Goal: Task Accomplishment & Management: Manage account settings

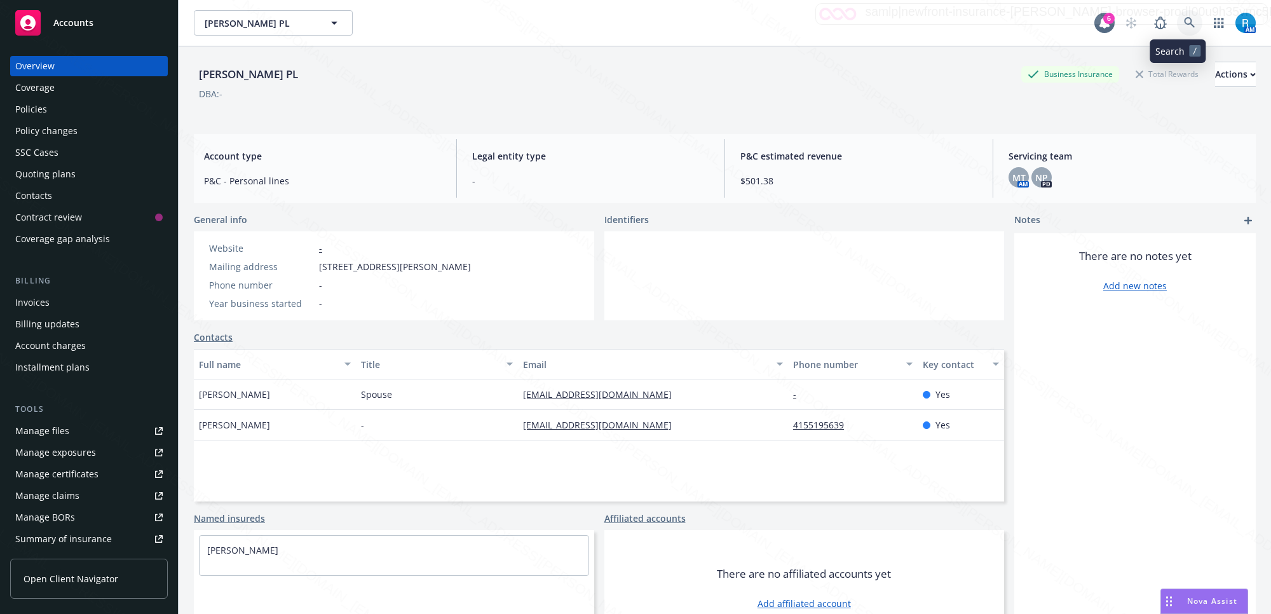
click at [1177, 20] on link at bounding box center [1189, 22] width 25 height 25
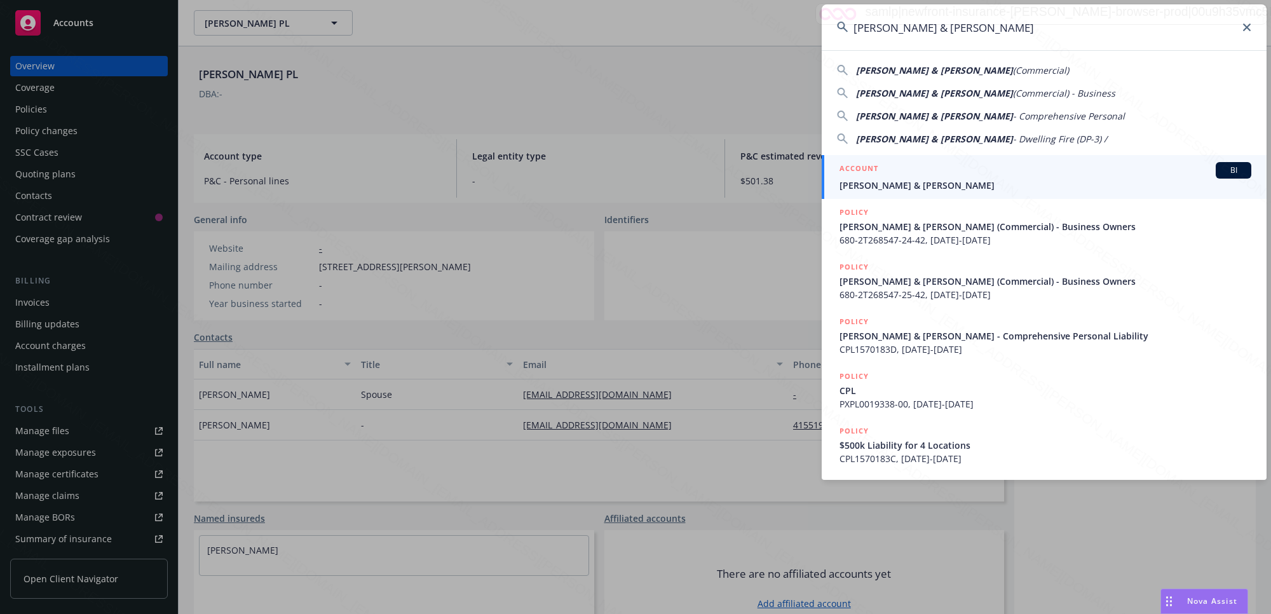
type input "[PERSON_NAME] & [PERSON_NAME]"
click at [909, 179] on span "[PERSON_NAME] & [PERSON_NAME]" at bounding box center [1046, 185] width 412 height 13
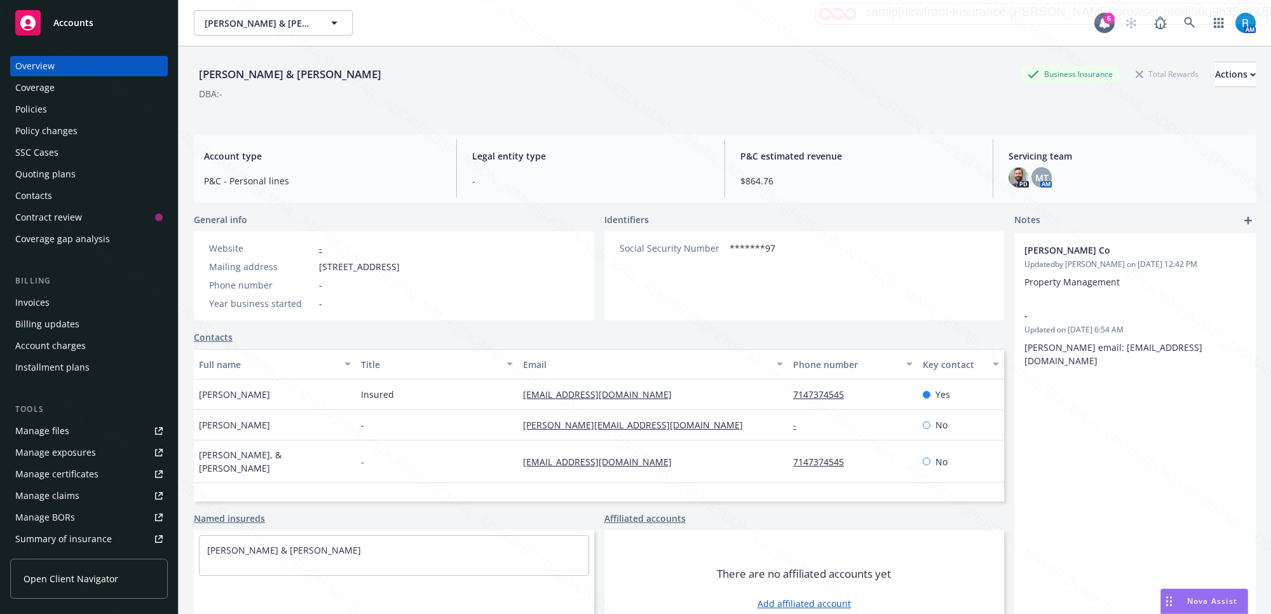
click at [29, 115] on div "Policies" at bounding box center [31, 109] width 32 height 20
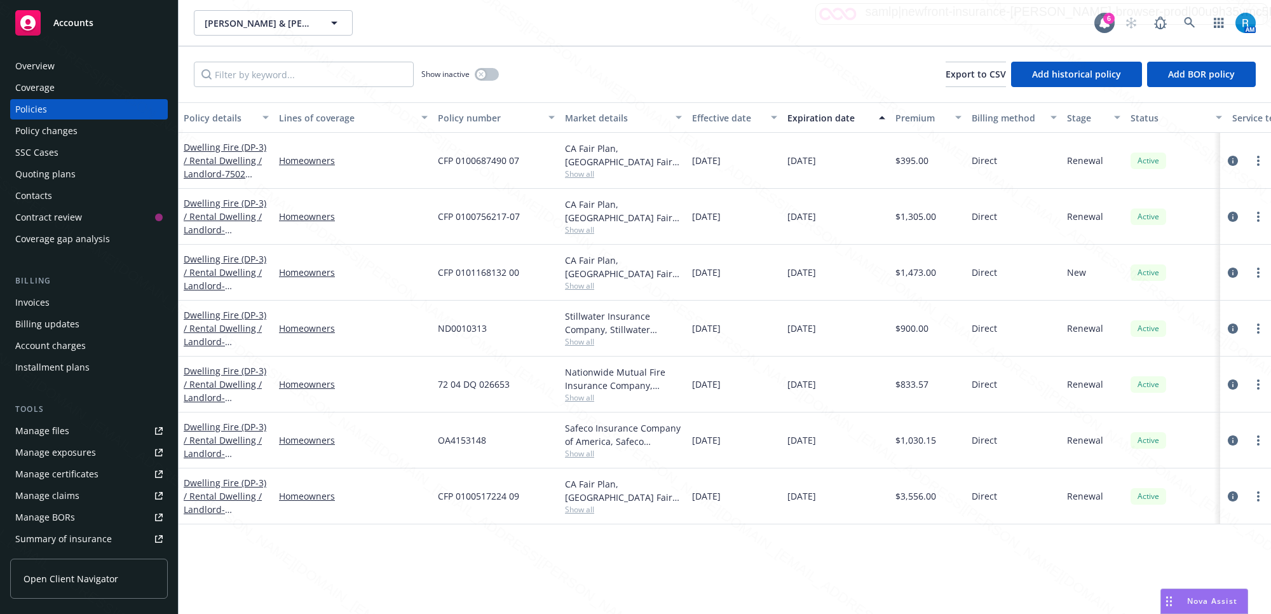
click at [59, 71] on div "Overview" at bounding box center [88, 66] width 147 height 20
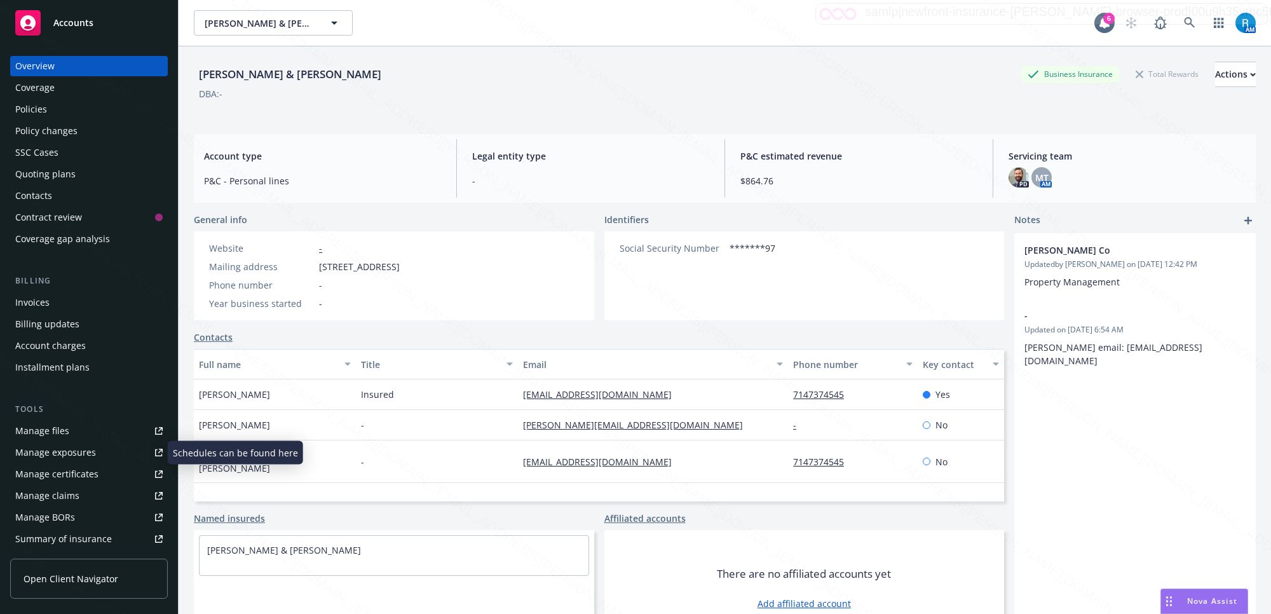
click at [55, 427] on div "Manage files" at bounding box center [42, 431] width 54 height 20
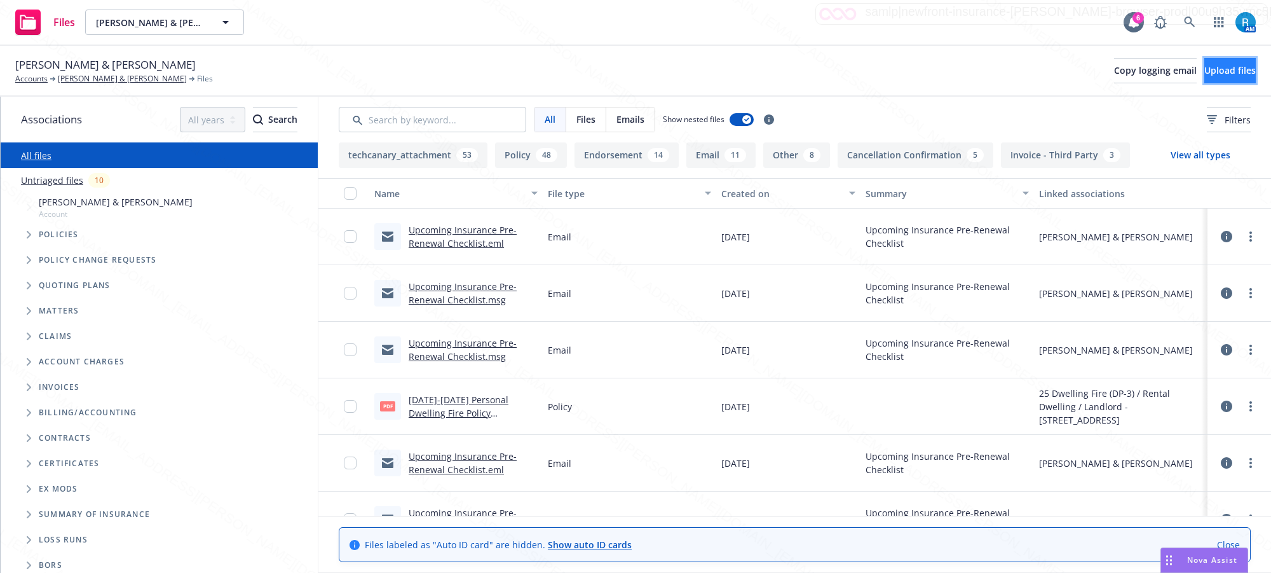
click at [1204, 64] on button "Upload files" at bounding box center [1229, 70] width 51 height 25
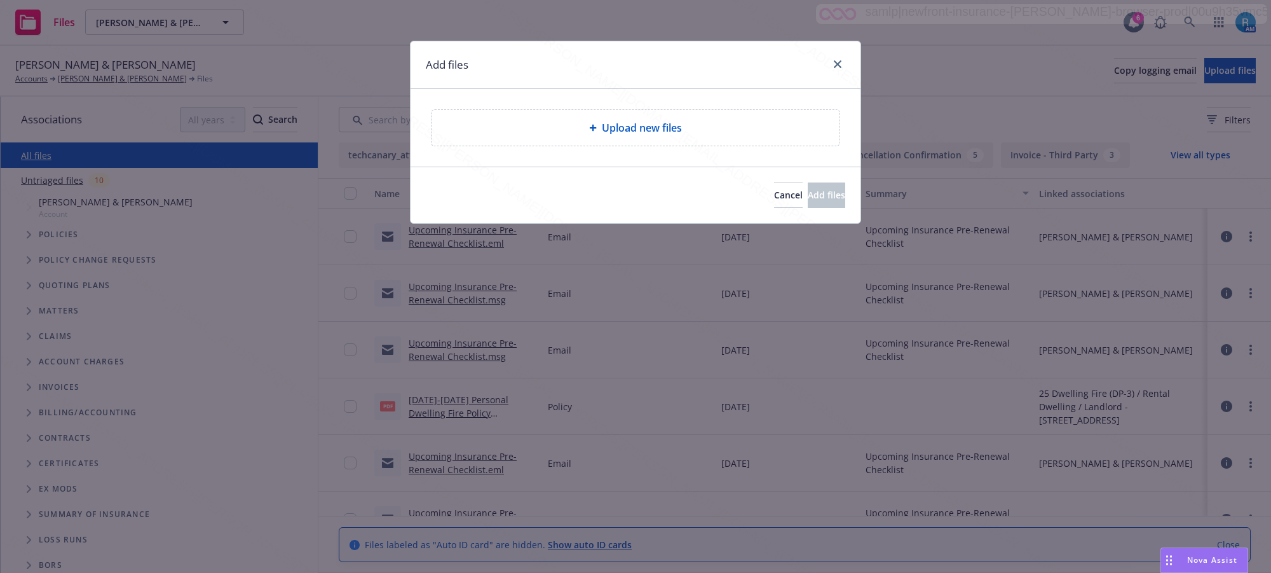
click at [625, 143] on div "Upload new files" at bounding box center [636, 128] width 408 height 36
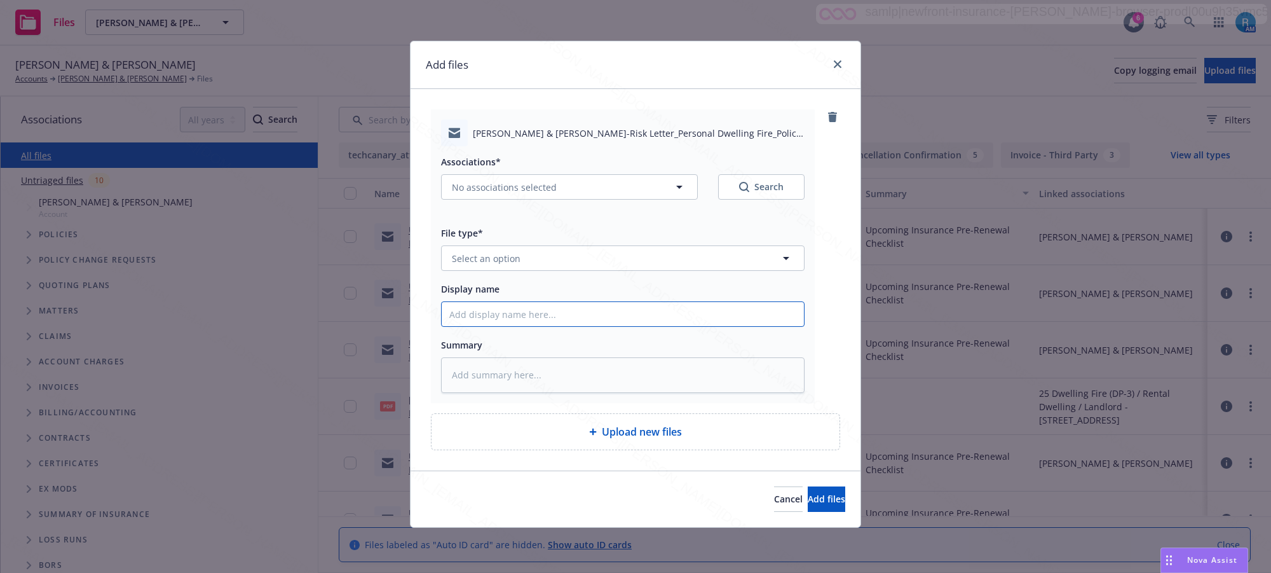
click at [502, 318] on input "Display name" at bounding box center [623, 314] width 362 height 24
paste input "24 Personal Dwelling Fire CANC ENDT eff. [DATE] - Off-Risk Letter sent to Insur…"
type input "24 Personal Dwelling Fire CANC ENDT eff. [DATE] - Off-Risk Letter sent to Insur…"
type textarea "x"
type input "24 Personal Dwelling Fire CANC ENDT eff. [DATE] - Off-Risk Letter sent to Insur…"
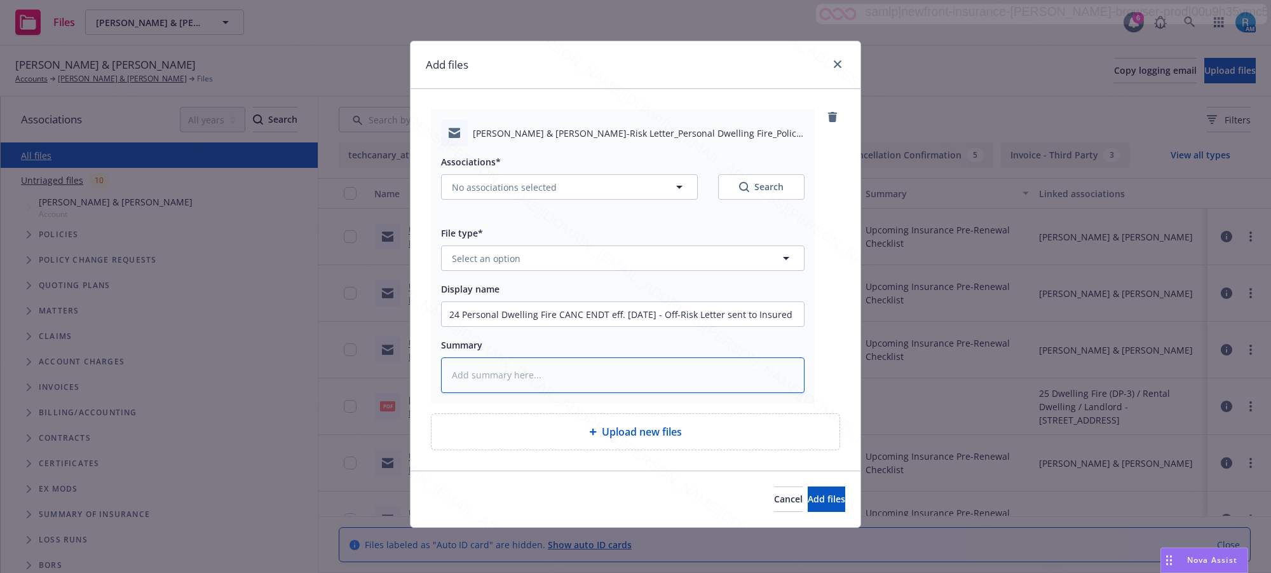
click at [472, 374] on textarea at bounding box center [623, 375] width 364 height 36
paste textarea "24 Personal Dwelling Fire CANC ENDT eff. [DATE] - Off-Risk Letter sent to Insur…"
type textarea "x"
type textarea "24 Personal Dwelling Fire CANC ENDT eff. [DATE] - Off-Risk Letter sent to Insur…"
click at [480, 261] on span "Select an option" at bounding box center [486, 258] width 69 height 13
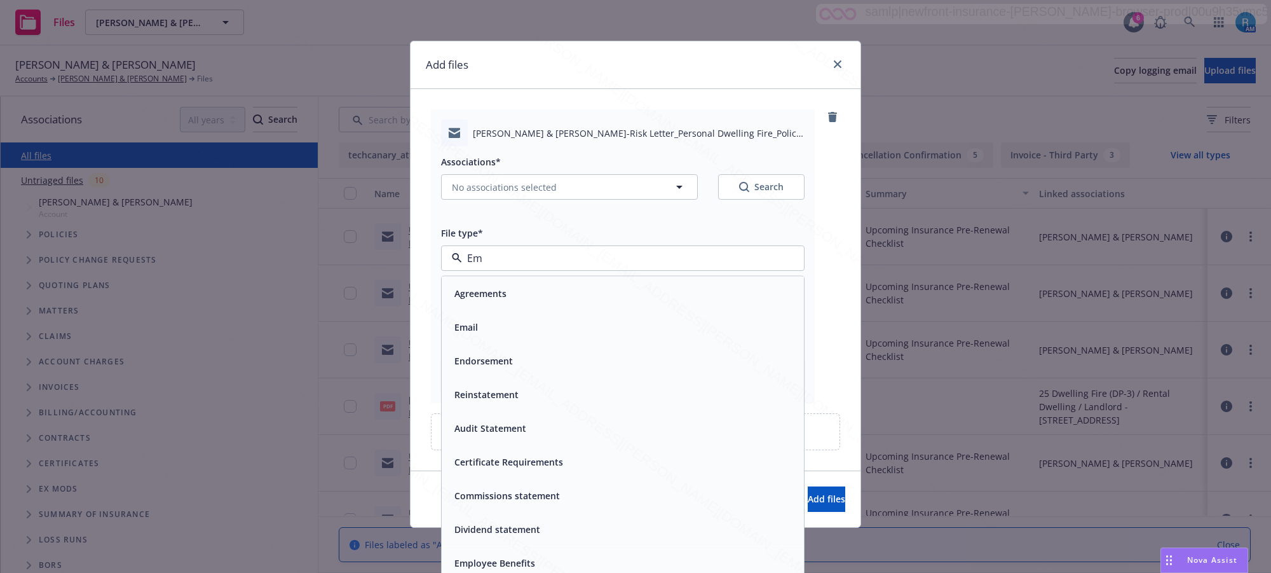
type input "Ema"
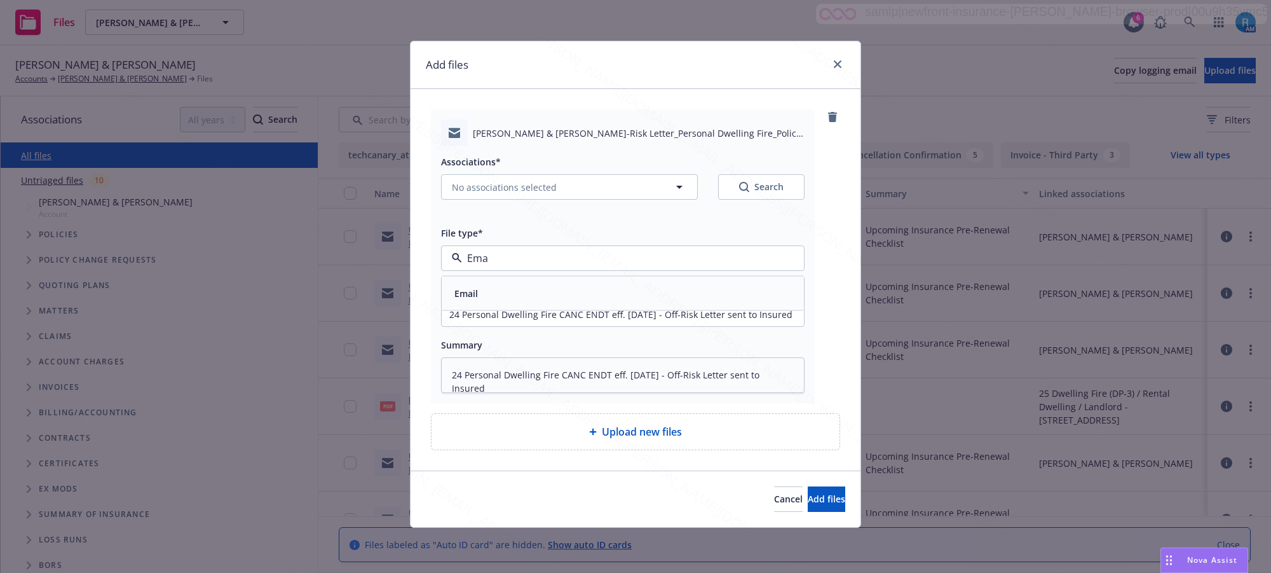
click at [468, 288] on span "Email" at bounding box center [466, 293] width 24 height 13
click at [500, 185] on span "No associations selected" at bounding box center [504, 186] width 105 height 13
type textarea "x"
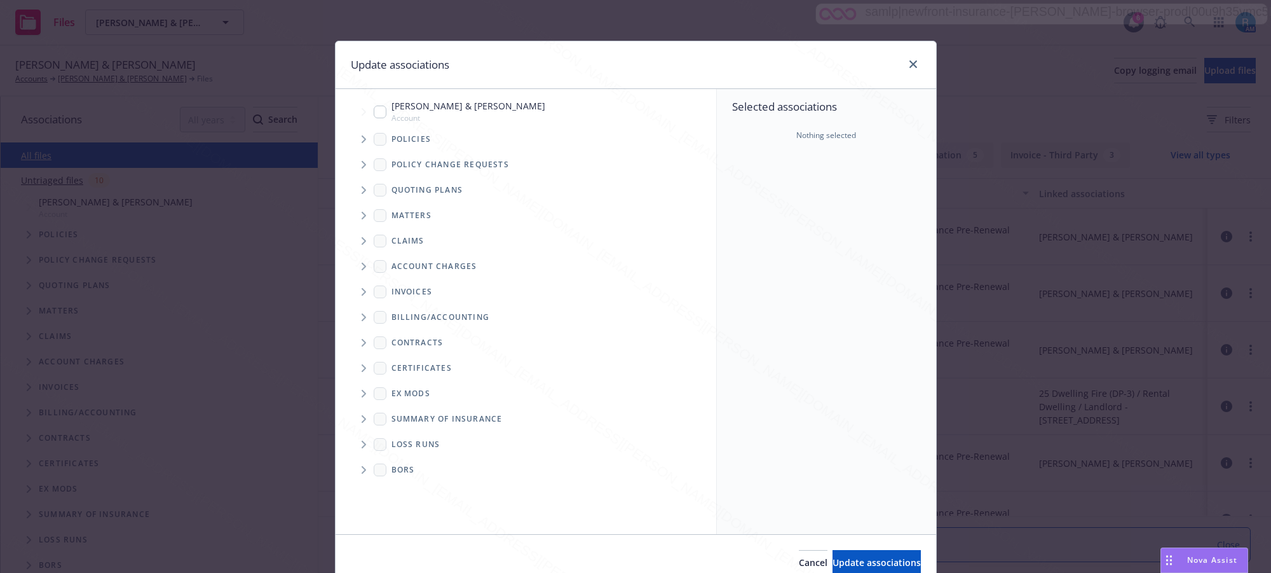
click at [374, 108] on input "Tree Example" at bounding box center [380, 111] width 13 height 13
checkbox input "true"
click at [360, 144] on span "Tree Example" at bounding box center [363, 139] width 20 height 20
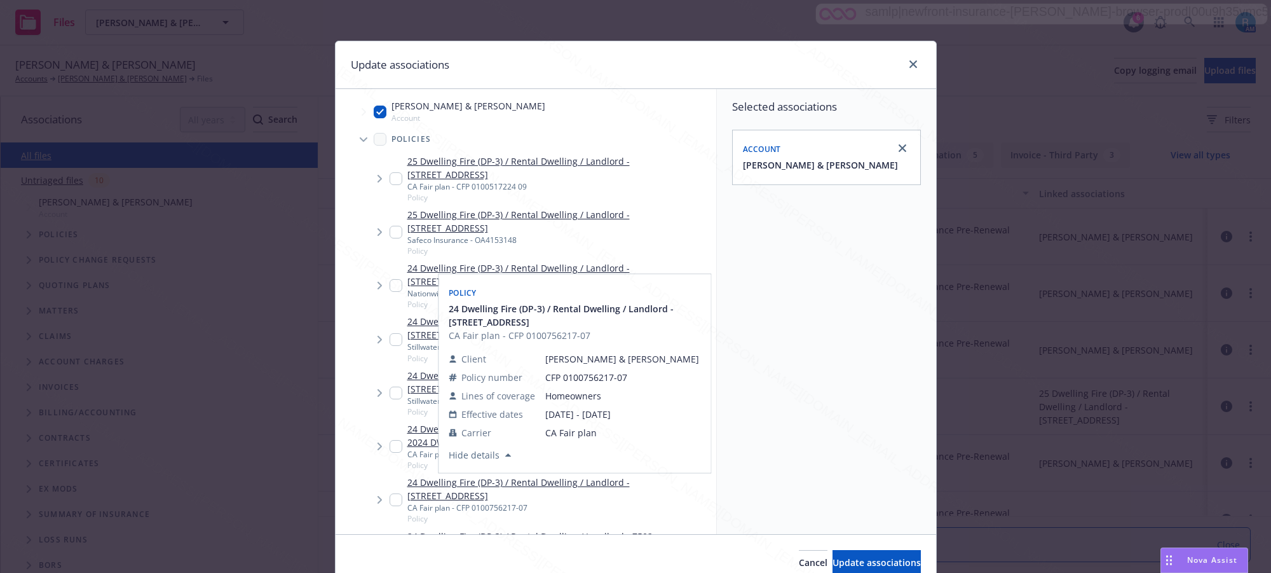
click at [390, 501] on input "Tree Example" at bounding box center [396, 499] width 13 height 13
checkbox input "true"
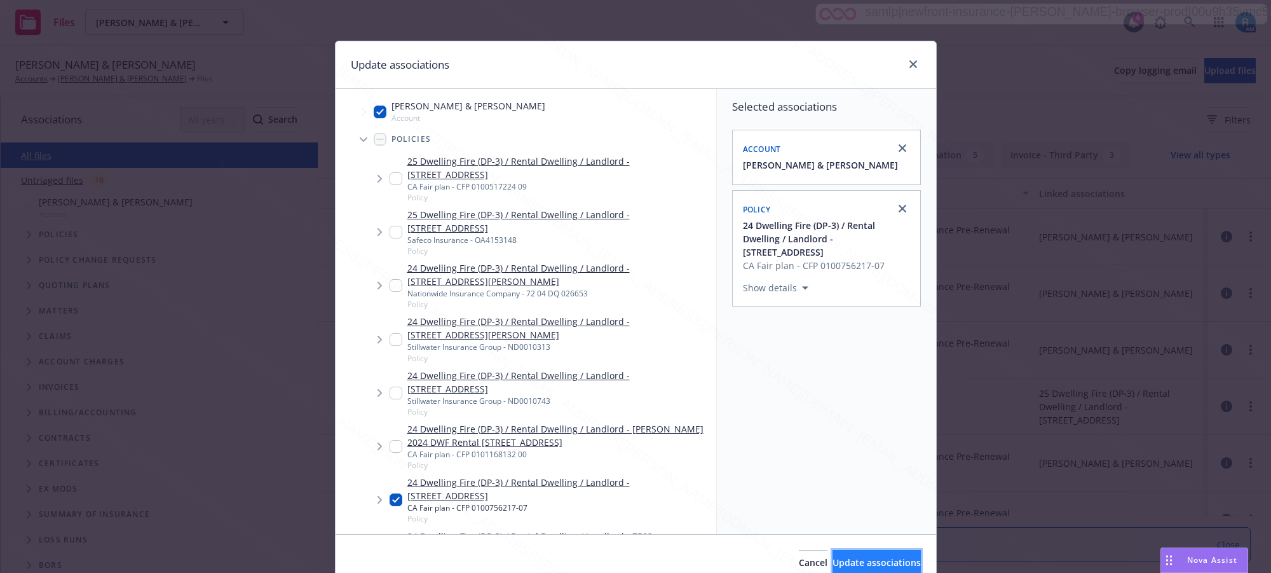
click at [853, 564] on span "Update associations" at bounding box center [877, 562] width 88 height 12
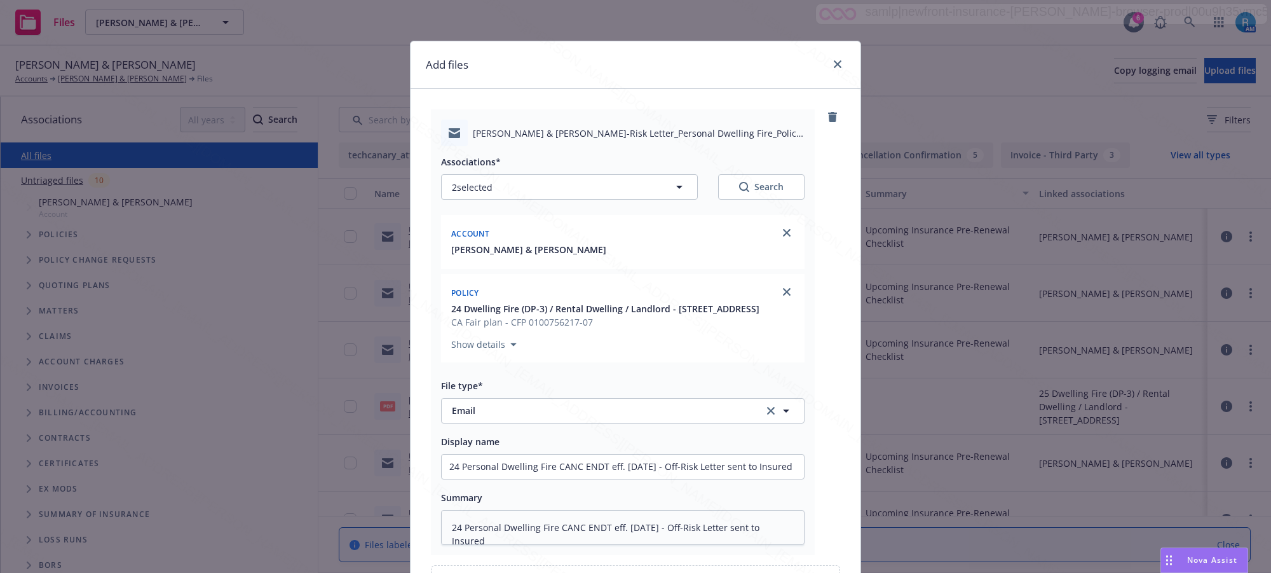
scroll to position [162, 0]
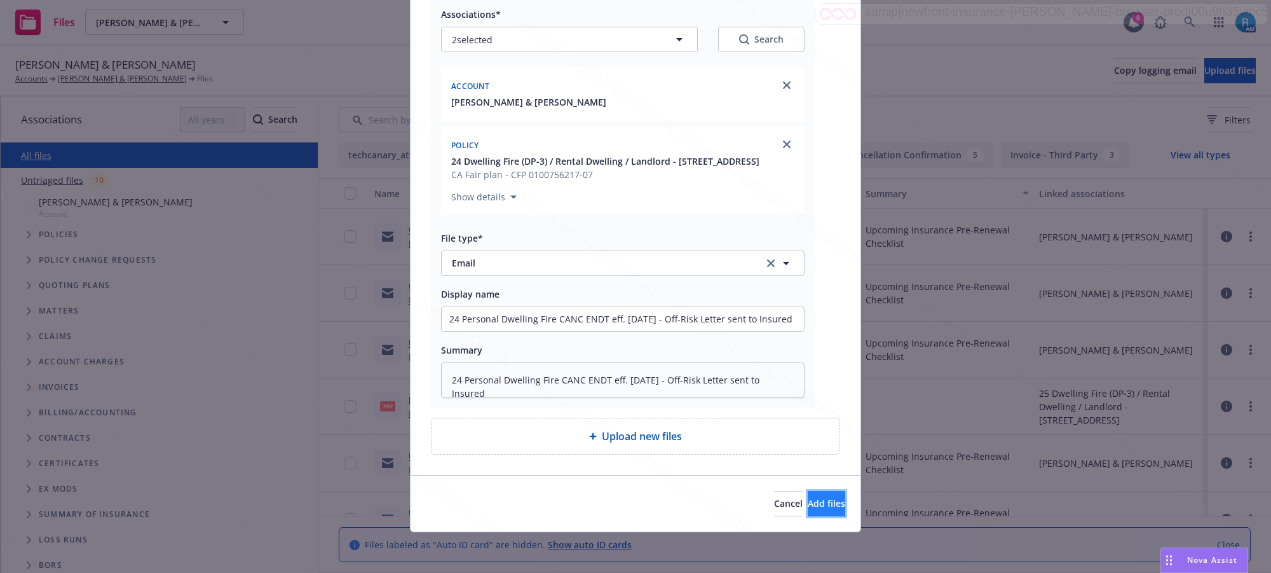
click at [808, 500] on span "Add files" at bounding box center [826, 503] width 37 height 12
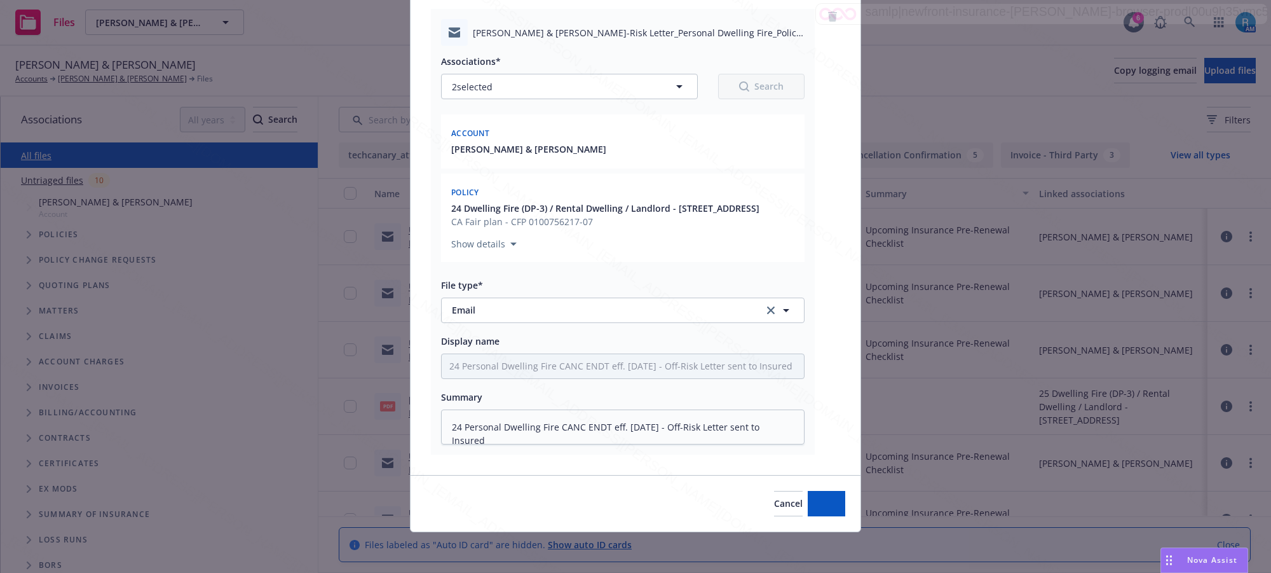
scroll to position [114, 0]
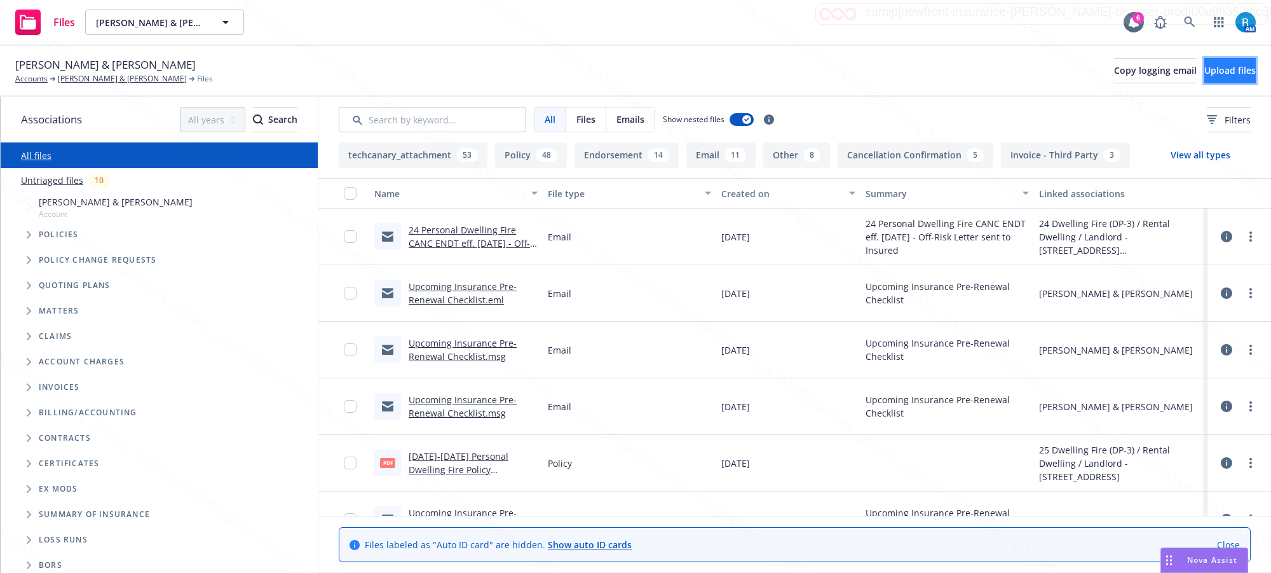
click at [1204, 73] on span "Upload files" at bounding box center [1229, 70] width 51 height 12
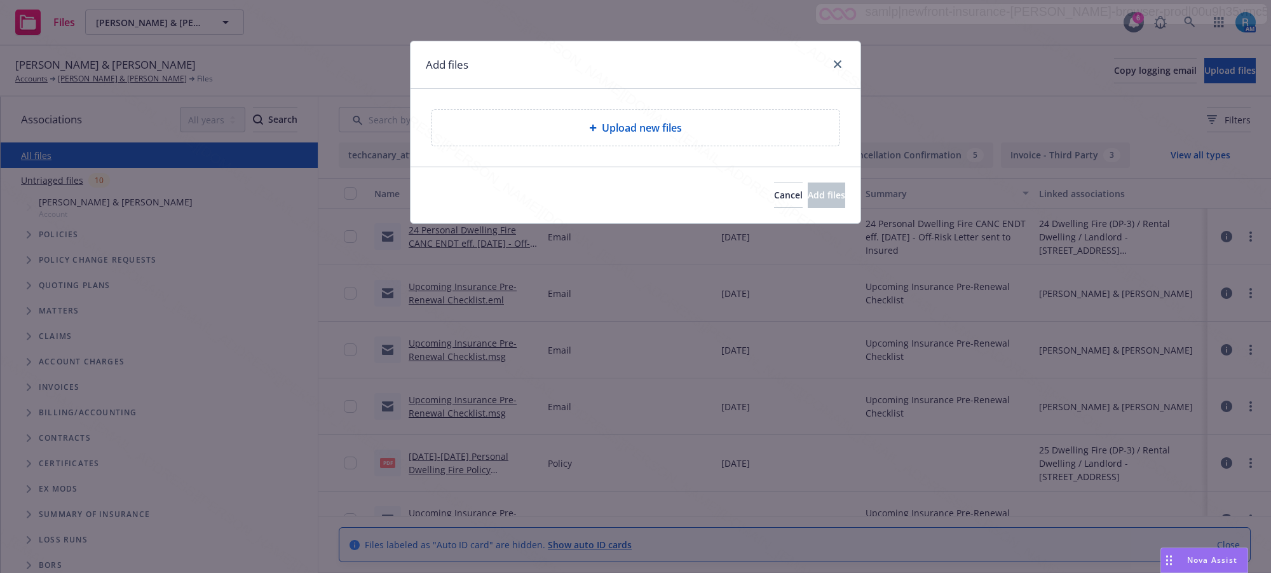
click at [599, 132] on div "Upload new files" at bounding box center [636, 127] width 388 height 15
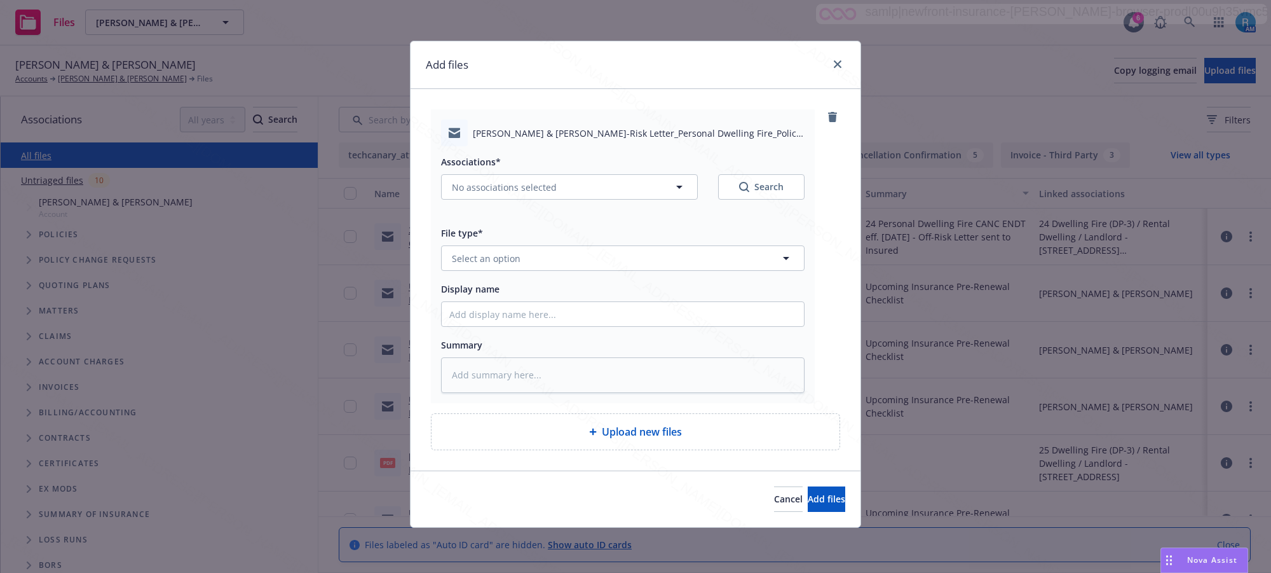
type textarea "x"
click at [528, 315] on input "Display name" at bounding box center [623, 314] width 362 height 24
click at [493, 376] on textarea at bounding box center [623, 375] width 364 height 36
click at [516, 316] on input "Display name" at bounding box center [623, 314] width 362 height 24
paste input "24 Personal Dwelling Fire CANC ENDT eff. [DATE] - Off-Risk Letter sent to Insur…"
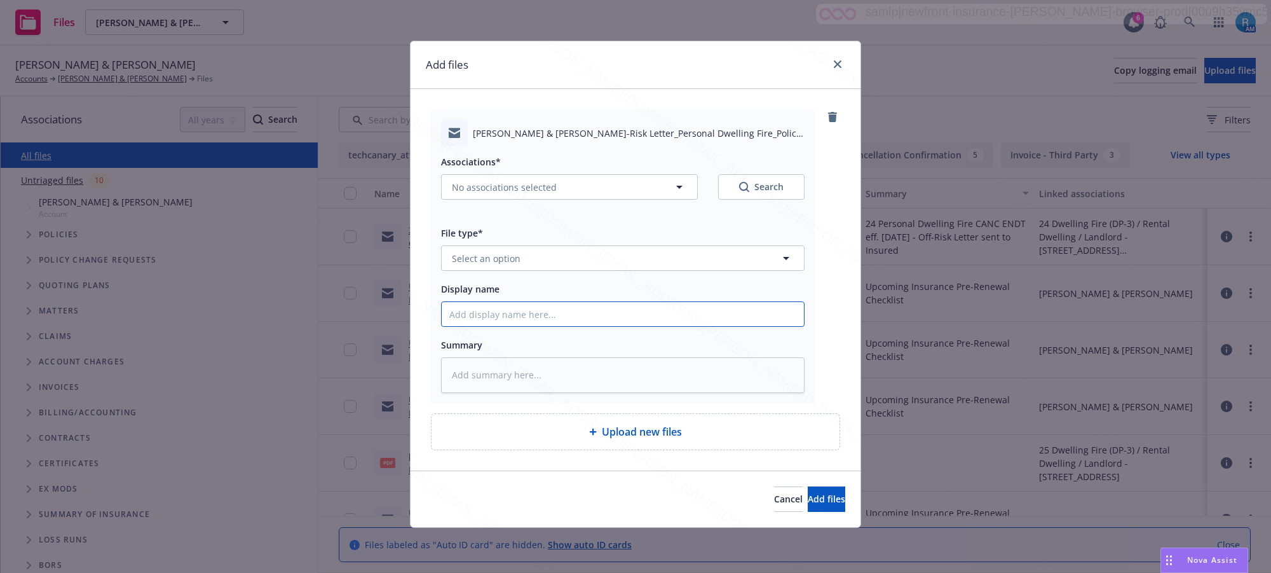
type input "24 Personal Dwelling Fire CANC ENDT eff. [DATE] - Off-Risk Letter sent to Insur…"
type textarea "x"
type input "24 Personal Dwelling Fire CANC ENDT eff. [DATE] - Off-Risk Letter sent to Insur…"
click at [494, 381] on textarea at bounding box center [623, 375] width 364 height 36
paste textarea "24 Personal Dwelling Fire CANC ENDT eff. [DATE] - Off-Risk Letter sent to Insur…"
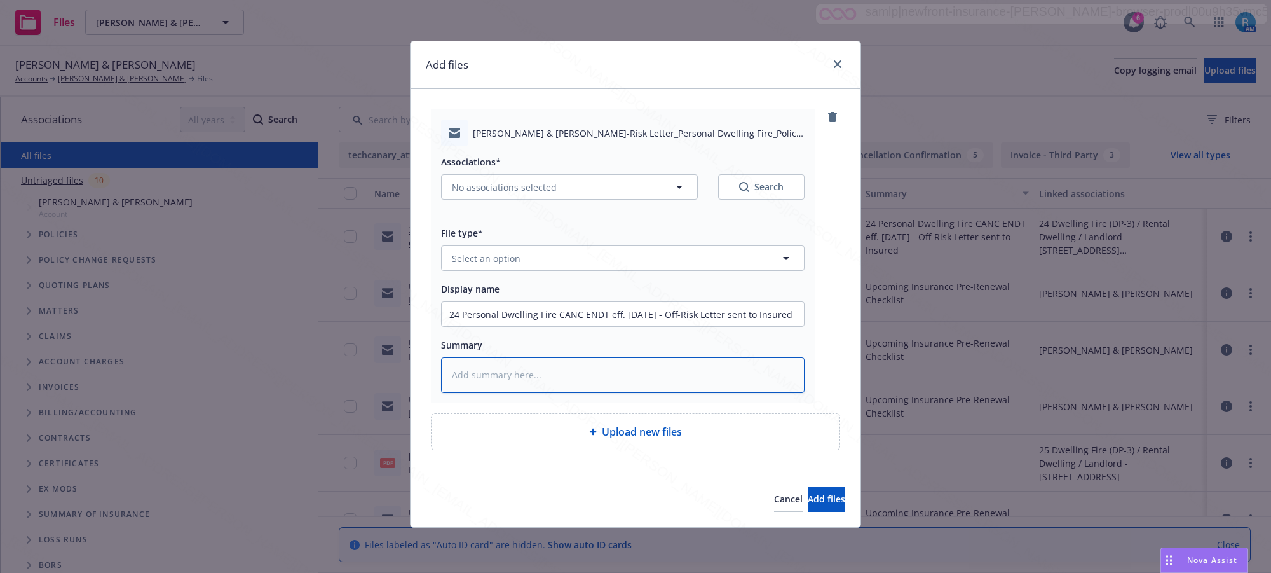
type textarea "x"
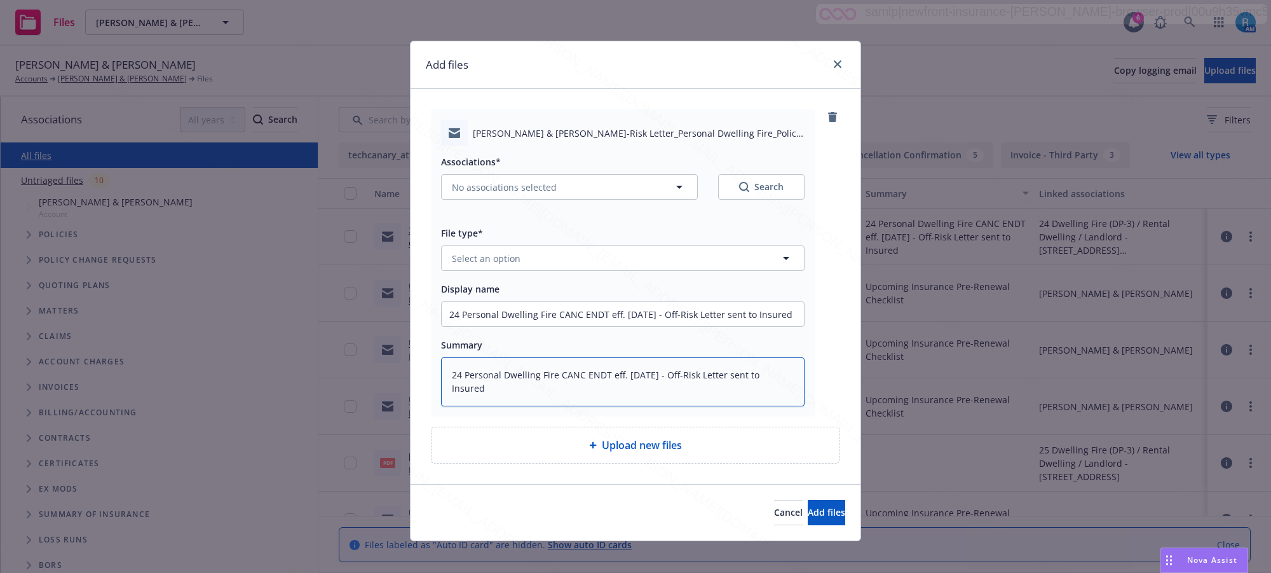
scroll to position [2, 0]
type textarea "24 Personal Dwelling Fire CANC ENDT eff. [DATE] - Off-Risk Letter sent to Insur…"
click at [486, 259] on span "Select an option" at bounding box center [486, 258] width 69 height 13
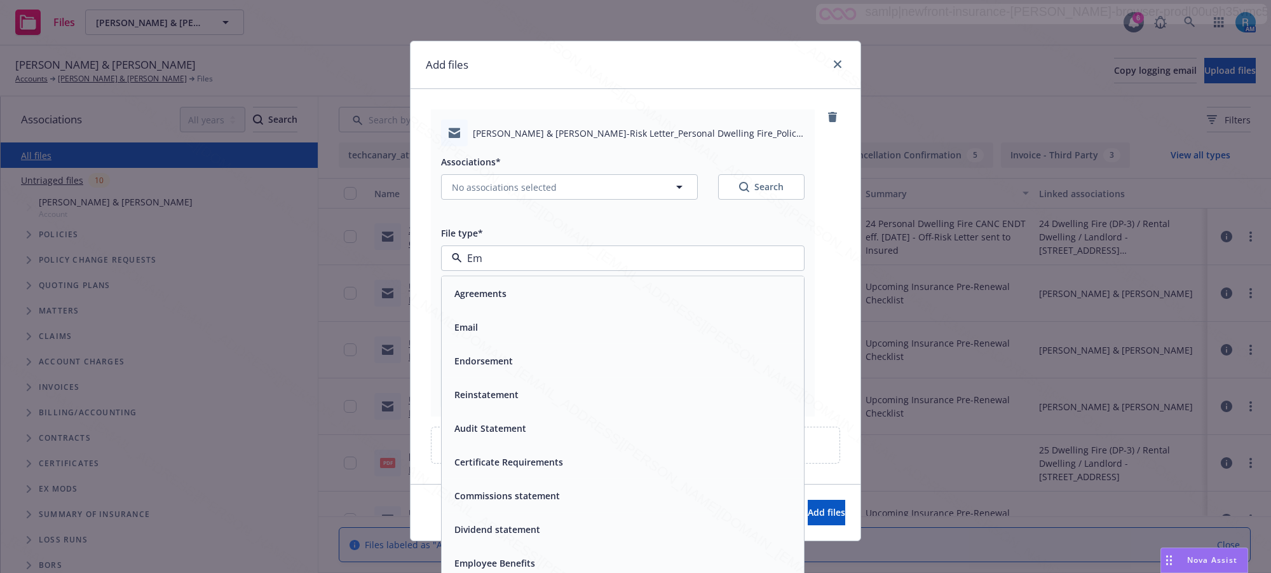
type input "Ema"
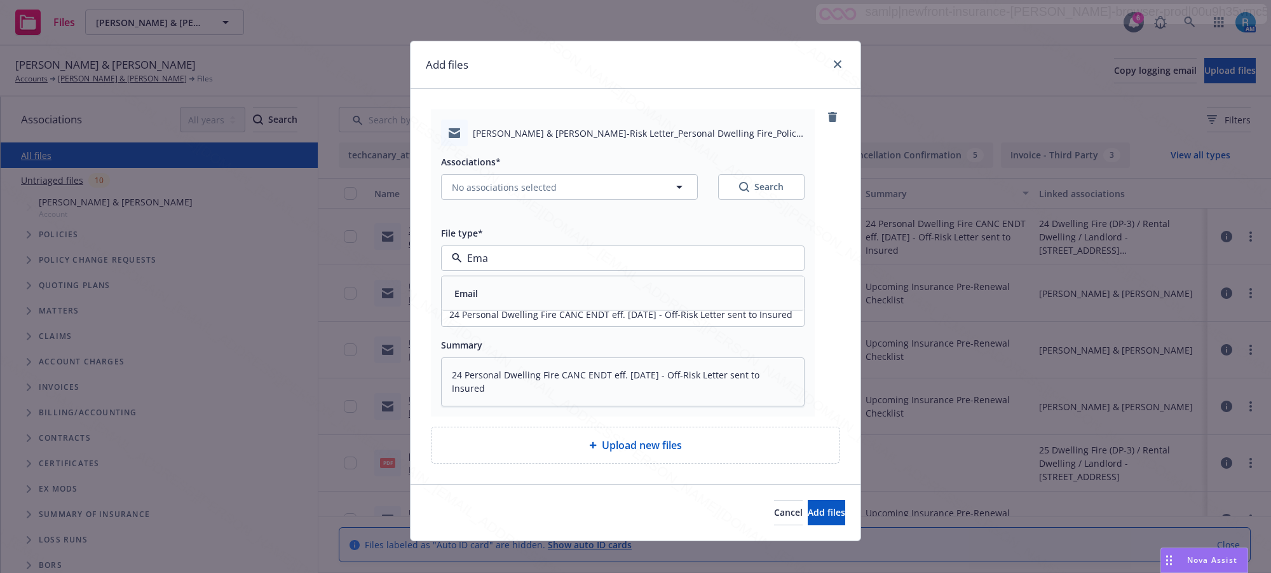
click at [489, 294] on div "Email" at bounding box center [622, 293] width 347 height 18
click at [507, 182] on span "No associations selected" at bounding box center [504, 186] width 105 height 13
type textarea "x"
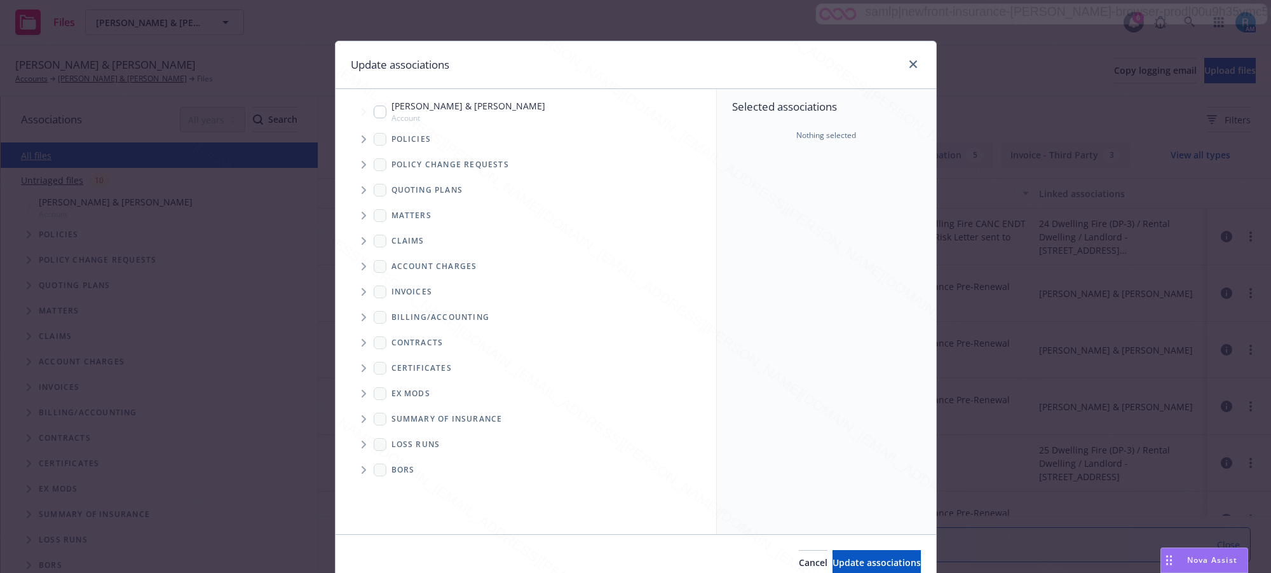
click at [374, 113] on input "Tree Example" at bounding box center [380, 111] width 13 height 13
checkbox input "true"
click at [362, 142] on icon "Tree Example" at bounding box center [364, 139] width 5 height 8
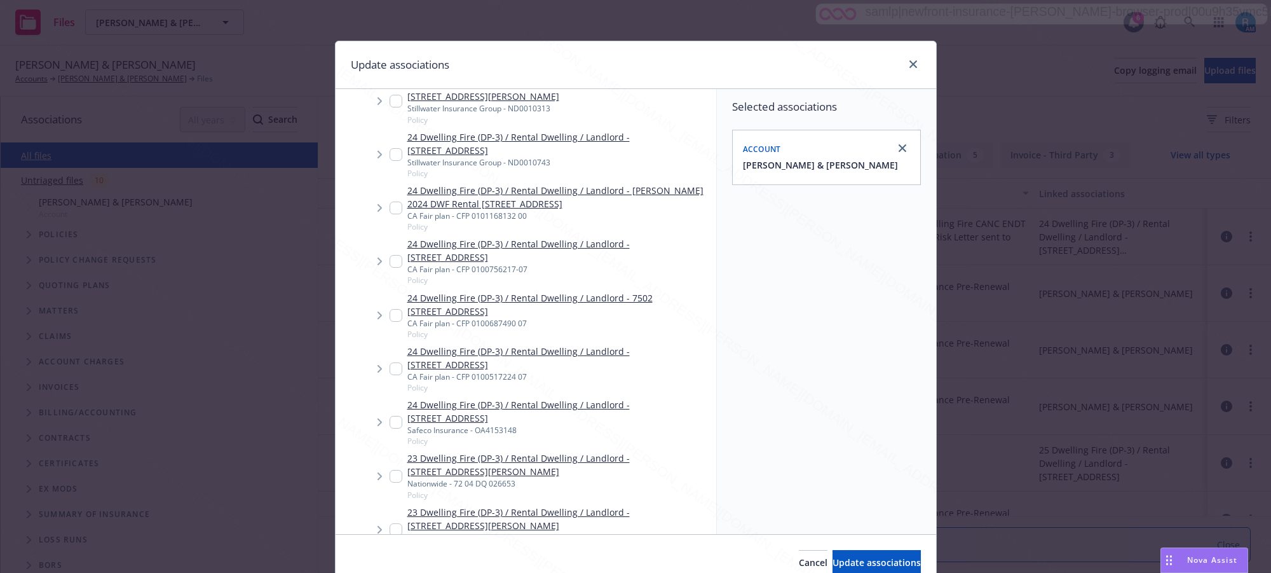
scroll to position [159, 0]
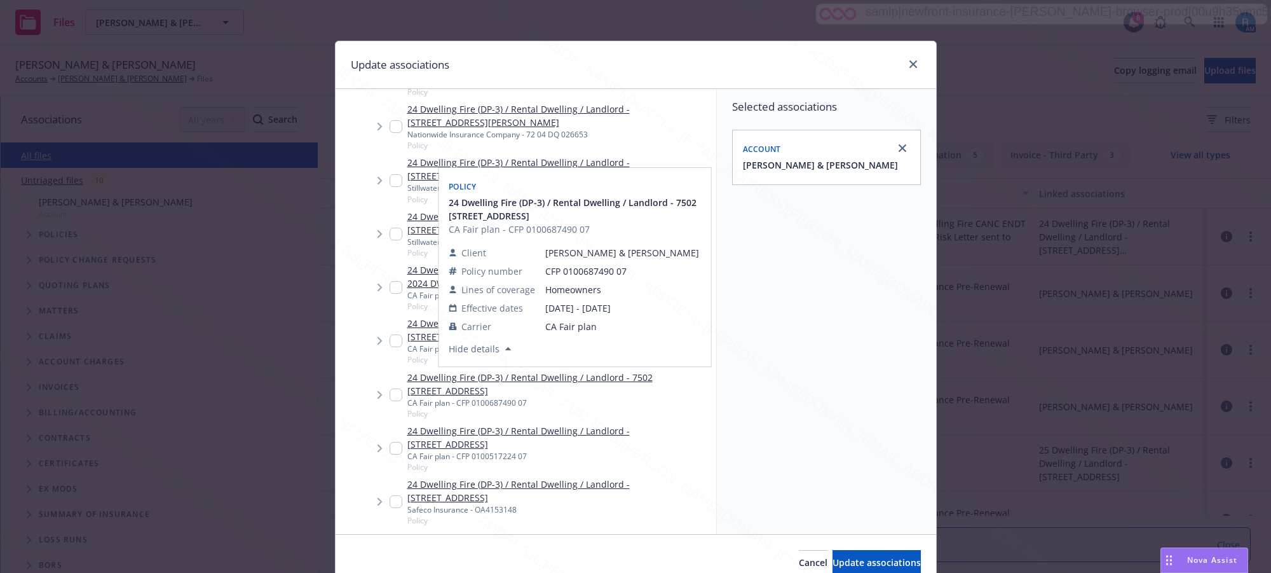
click at [390, 391] on input "Tree Example" at bounding box center [396, 394] width 13 height 13
checkbox input "true"
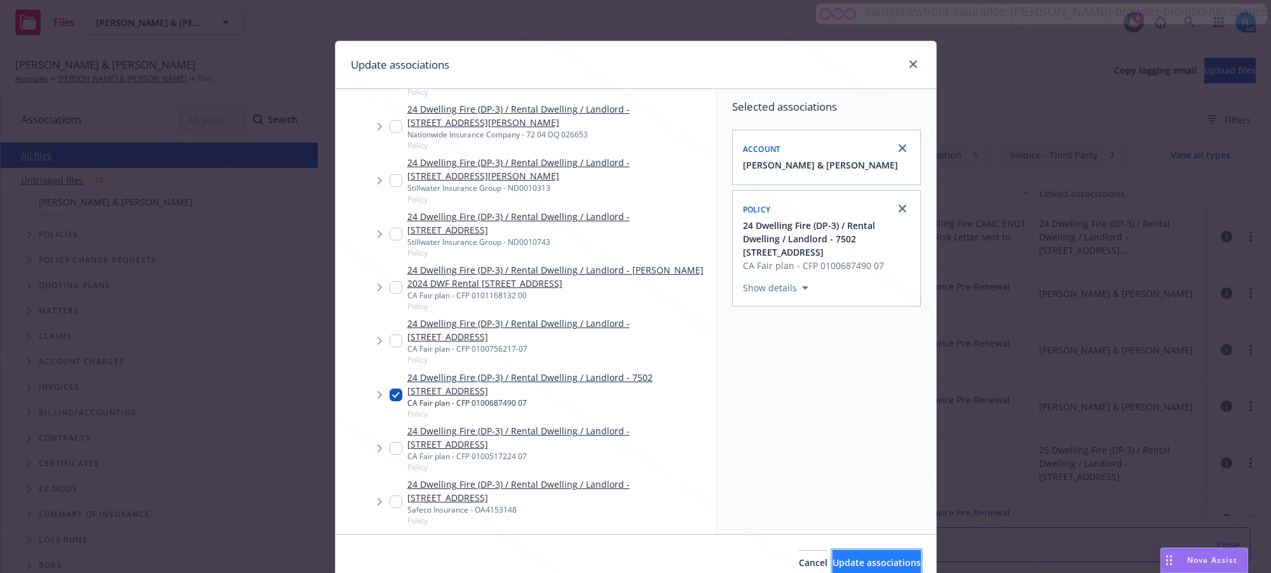
click at [840, 566] on span "Update associations" at bounding box center [877, 562] width 88 height 12
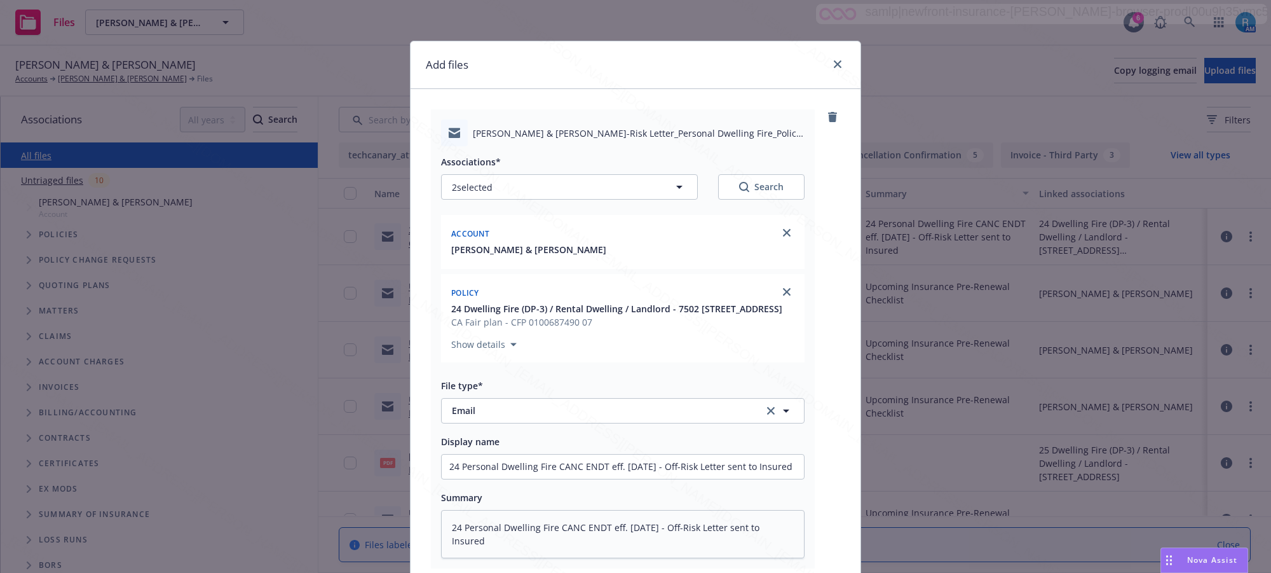
scroll to position [175, 0]
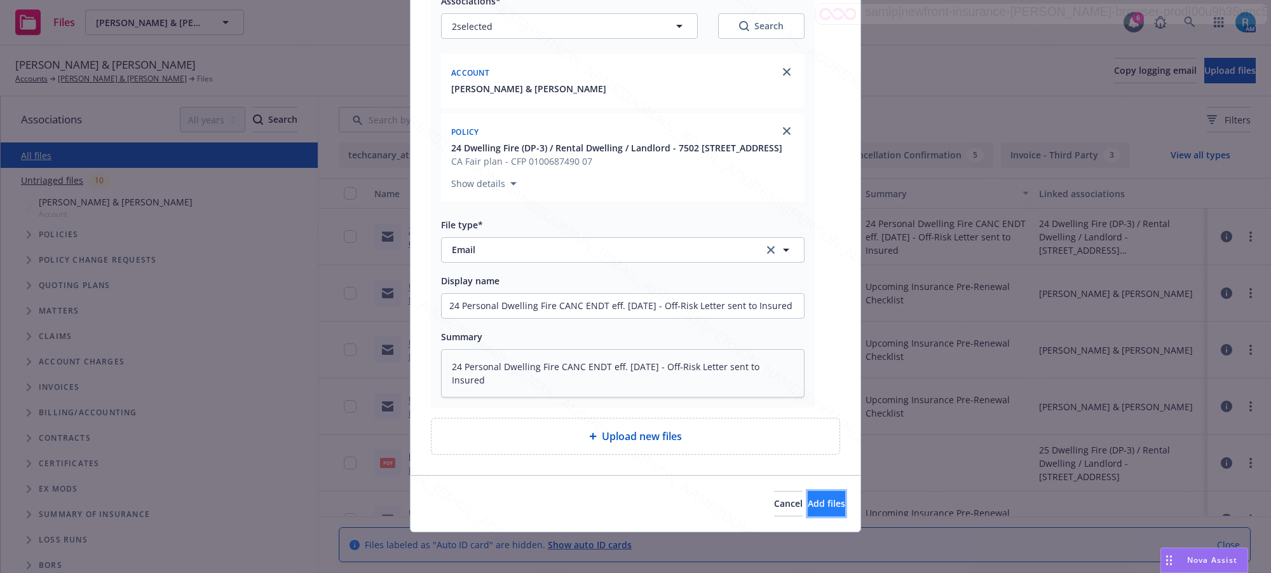
click at [808, 506] on span "Add files" at bounding box center [826, 503] width 37 height 12
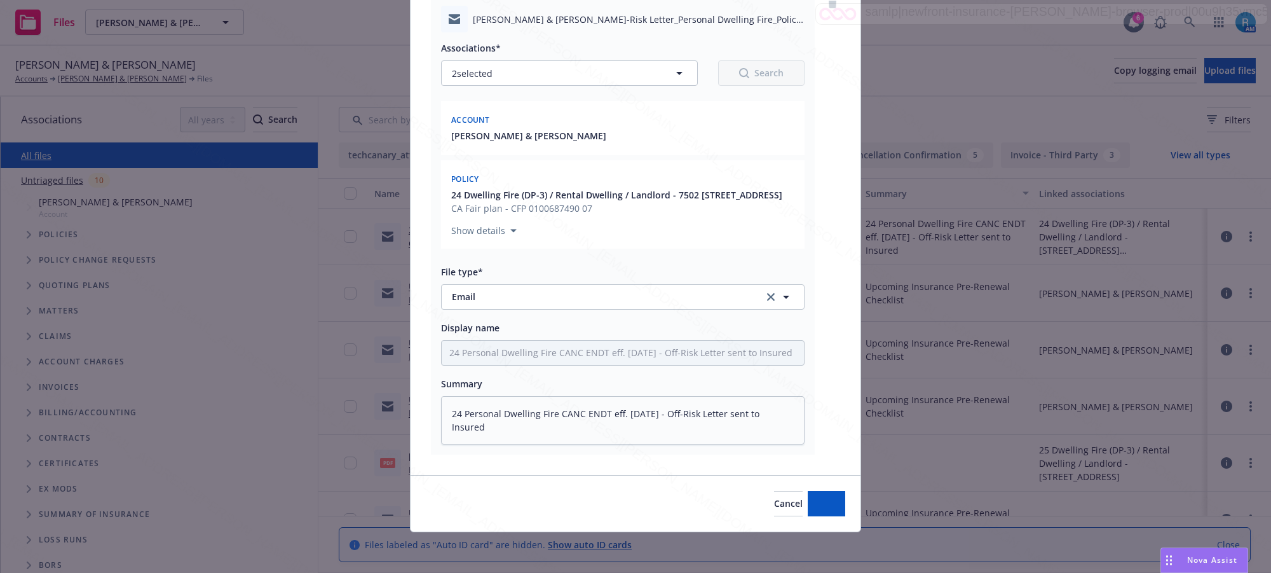
scroll to position [128, 0]
type textarea "x"
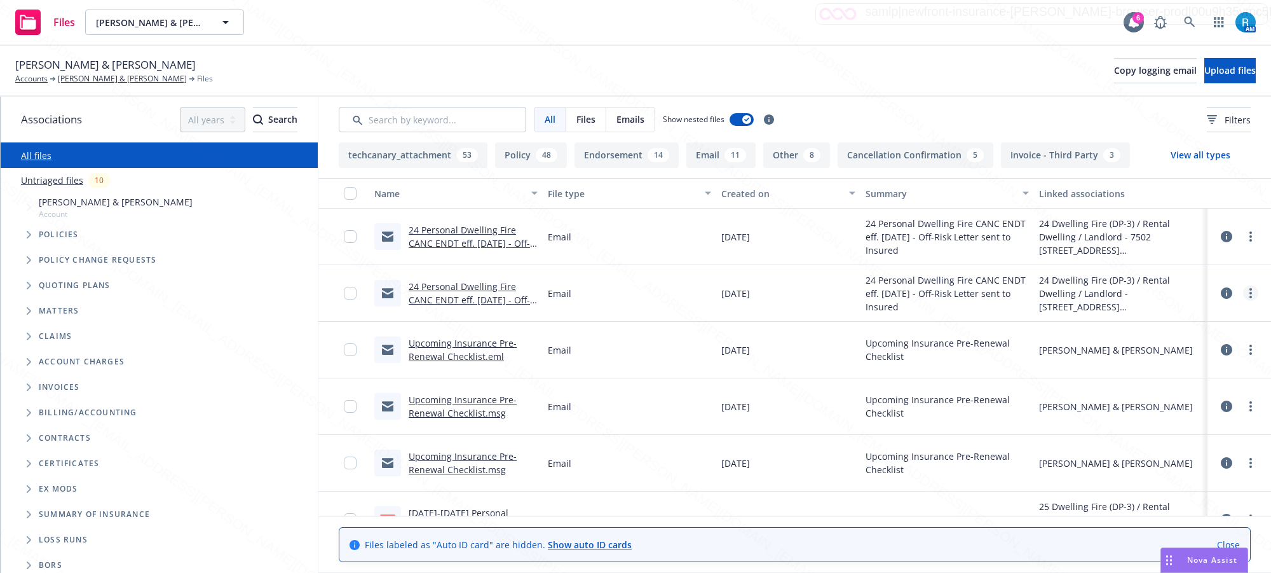
click at [1249, 293] on circle "more" at bounding box center [1250, 293] width 3 height 3
click at [1154, 318] on link "Archive" at bounding box center [1171, 318] width 126 height 25
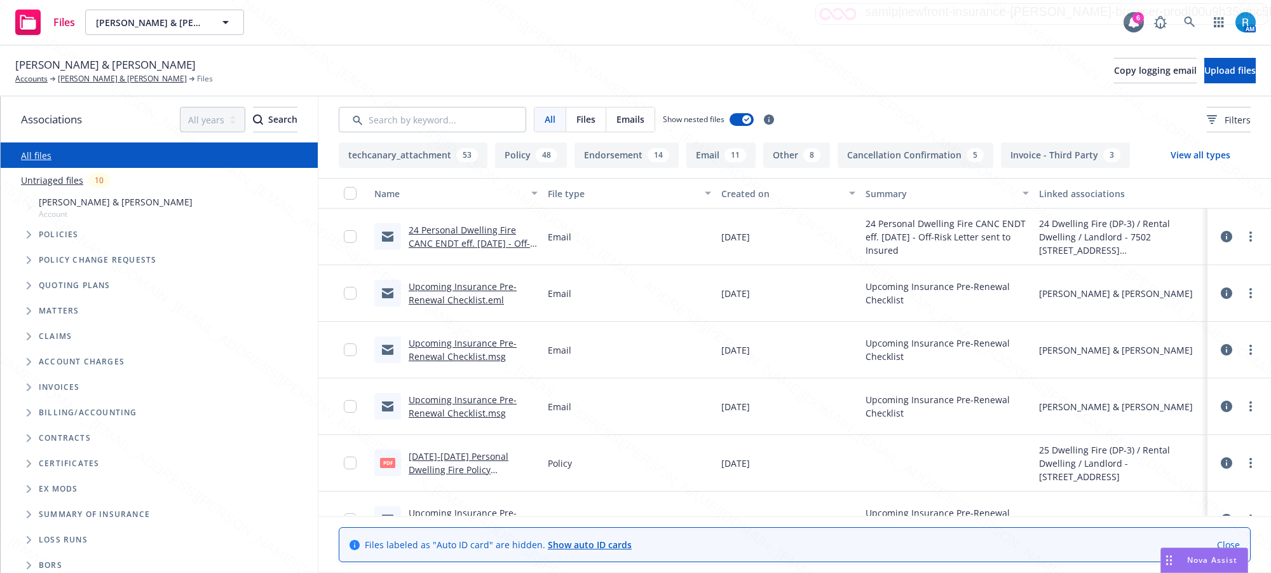
click at [916, 358] on div "Upcoming Insurance Pre-Renewal Checklist.msg Email [DATE] Upcoming Insurance Pr…" at bounding box center [794, 350] width 953 height 57
click at [859, 20] on div "Files [PERSON_NAME] & [PERSON_NAME], [PERSON_NAME] & [PERSON_NAME] 6 AM" at bounding box center [635, 23] width 1271 height 46
